Goal: Transaction & Acquisition: Book appointment/travel/reservation

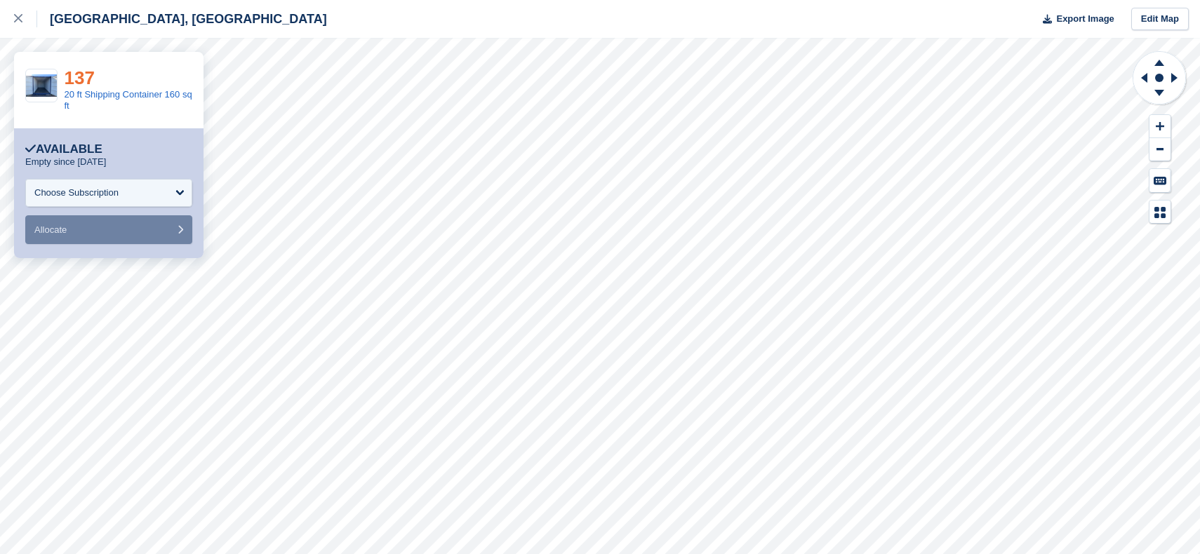
click at [86, 81] on link "137" at bounding box center [80, 77] width 30 height 21
click at [13, 5] on link at bounding box center [18, 19] width 37 height 38
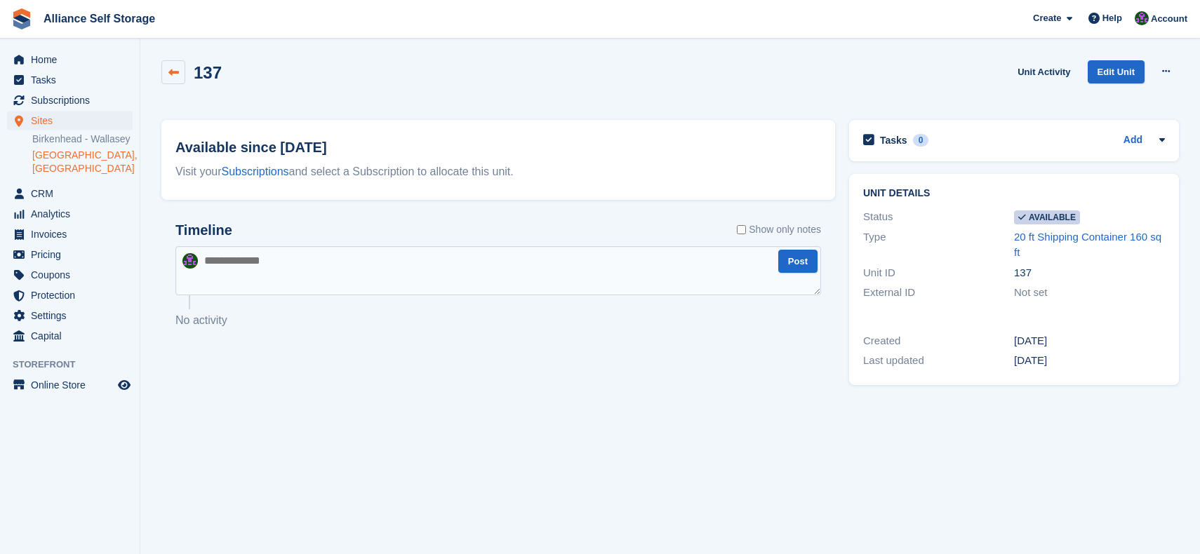
click at [168, 68] on icon at bounding box center [173, 72] width 11 height 11
